Goal: Obtain resource: Download file/media

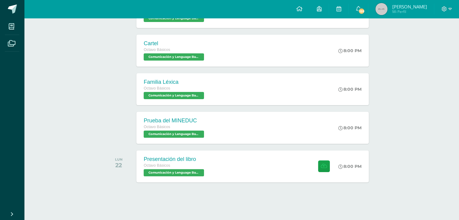
scroll to position [158, 0]
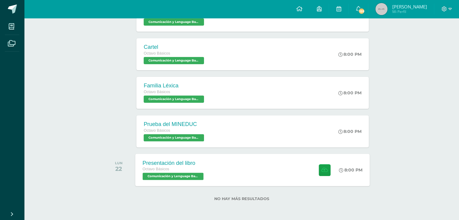
click at [230, 169] on div "Presentación del libro Octavo Básicos Comunicación y Lenguage Bas II 'A' 8:00 P…" at bounding box center [253, 170] width 235 height 32
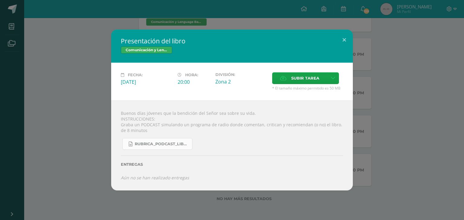
click at [172, 143] on span "Rubrica_Podcast_Libro.docx" at bounding box center [162, 144] width 54 height 5
click at [348, 37] on button at bounding box center [343, 40] width 17 height 21
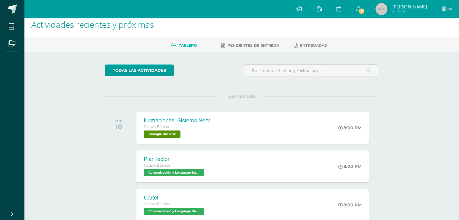
scroll to position [0, 0]
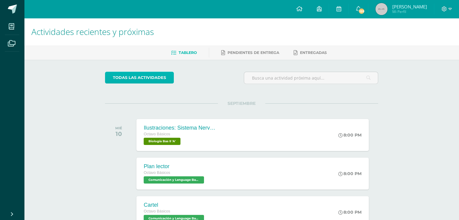
click at [161, 76] on link "todas las Actividades" at bounding box center [139, 78] width 69 height 12
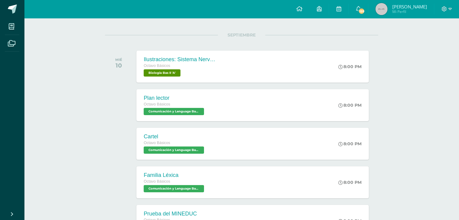
scroll to position [68, 0]
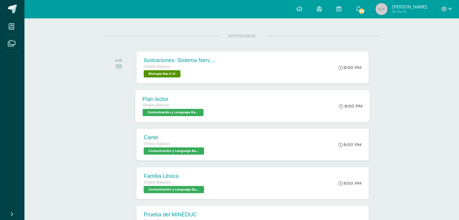
click at [178, 107] on div "Octavo Básicos Comunicación y Lenguage Bas II 'A'" at bounding box center [174, 109] width 62 height 14
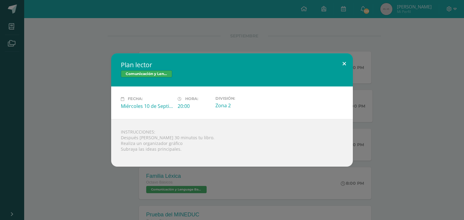
click at [342, 66] on button at bounding box center [343, 63] width 17 height 21
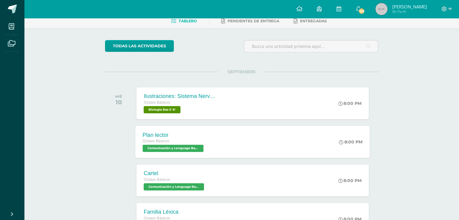
scroll to position [0, 0]
